Goal: Task Accomplishment & Management: Check status

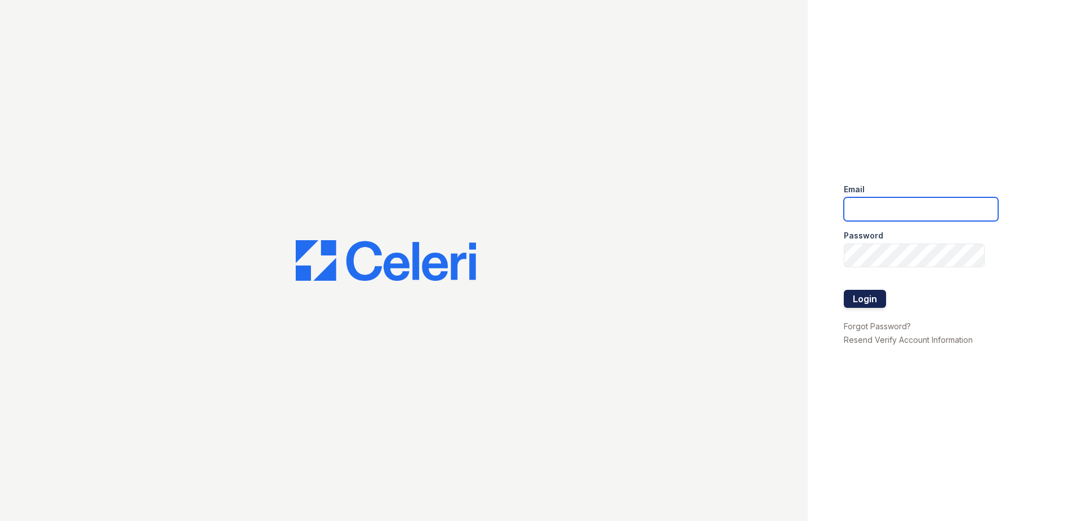
type input "arrivehollywood@trinity-pm.com"
click at [867, 299] on button "Login" at bounding box center [865, 299] width 42 height 18
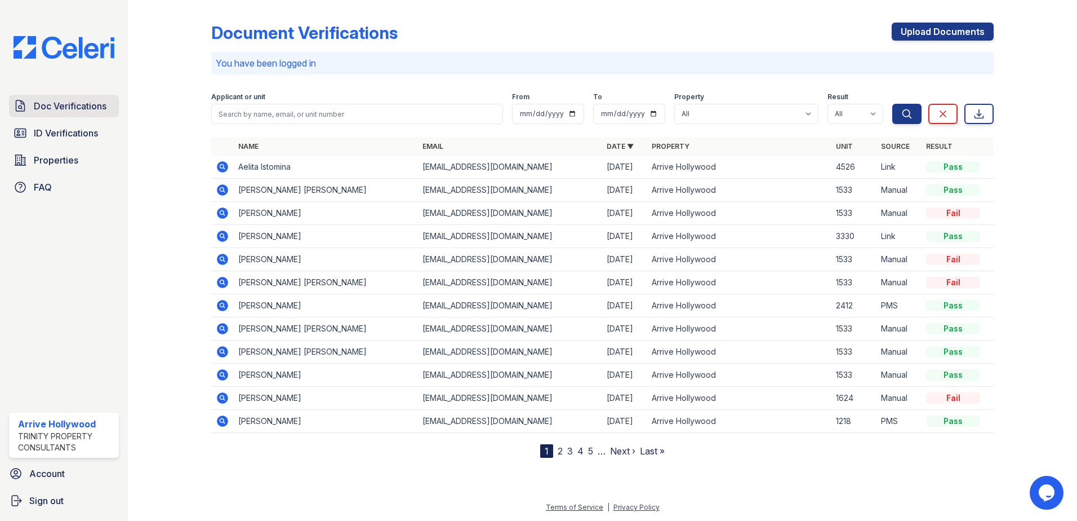
drag, startPoint x: 38, startPoint y: 106, endPoint x: 342, endPoint y: 127, distance: 305.0
click at [38, 106] on span "Doc Verifications" at bounding box center [70, 106] width 73 height 14
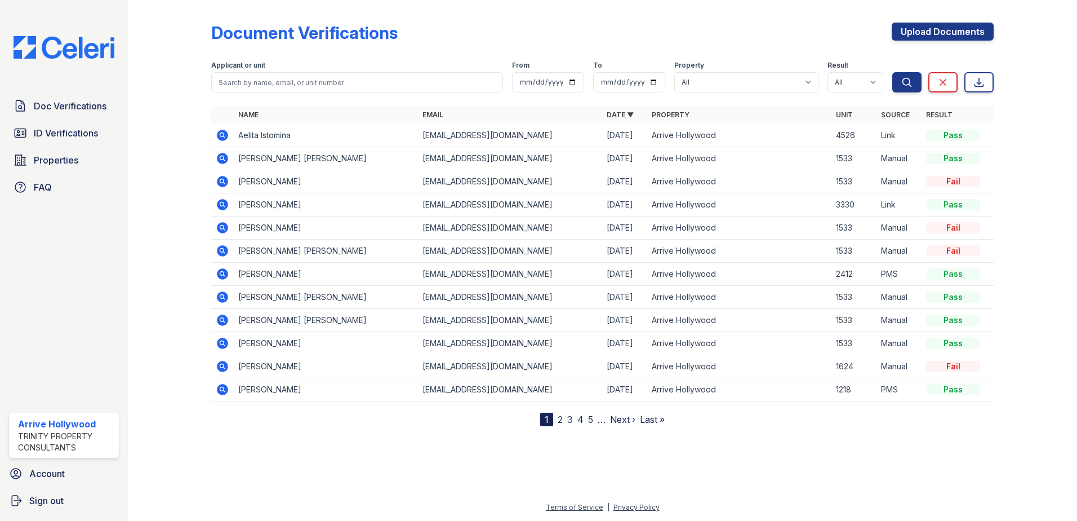
click at [312, 92] on form "Applicant or unit From To Property All Arrive Hollywood Result All Pass Caution…" at bounding box center [602, 74] width 782 height 45
click at [307, 83] on input "search" at bounding box center [357, 82] width 292 height 20
paste input "Shahin"
type input "Shahin"
click at [892, 72] on button "Search" at bounding box center [906, 82] width 29 height 20
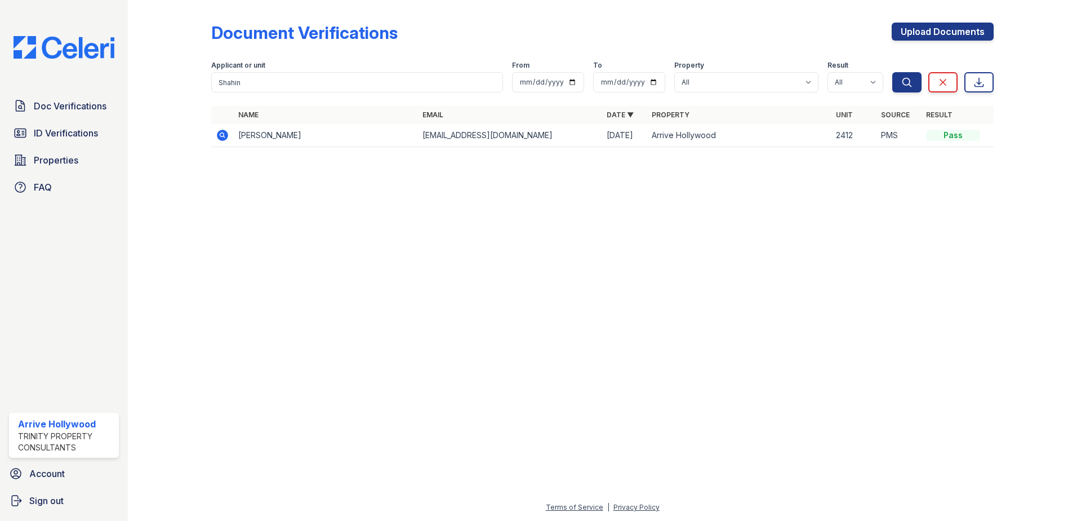
click at [226, 131] on icon at bounding box center [223, 135] width 14 height 14
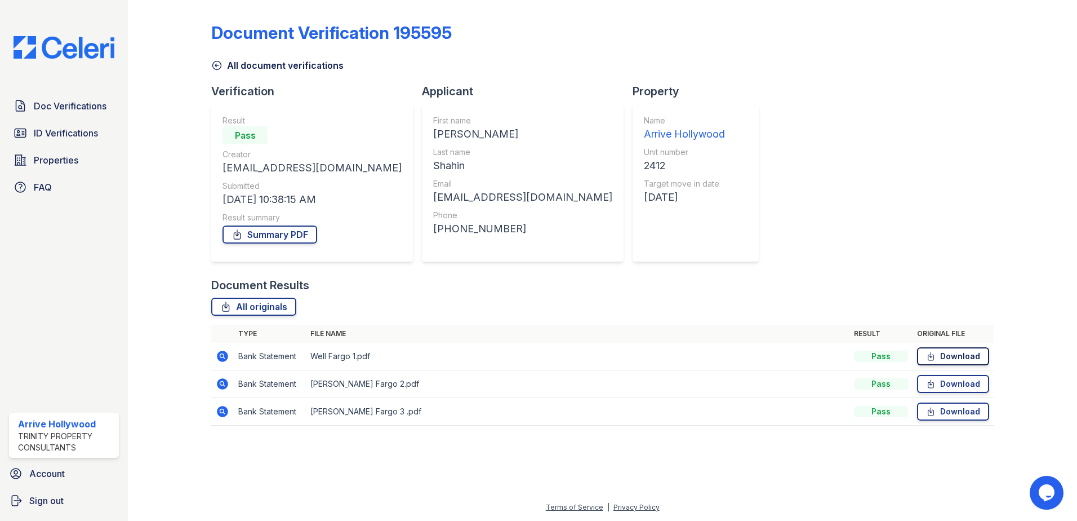
click at [953, 354] on link "Download" at bounding box center [953, 356] width 72 height 18
